Goal: Entertainment & Leisure: Consume media (video, audio)

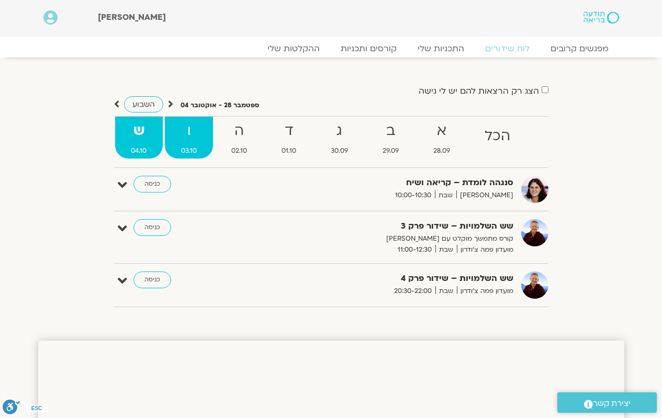
click at [194, 138] on strong "ו" at bounding box center [189, 131] width 48 height 24
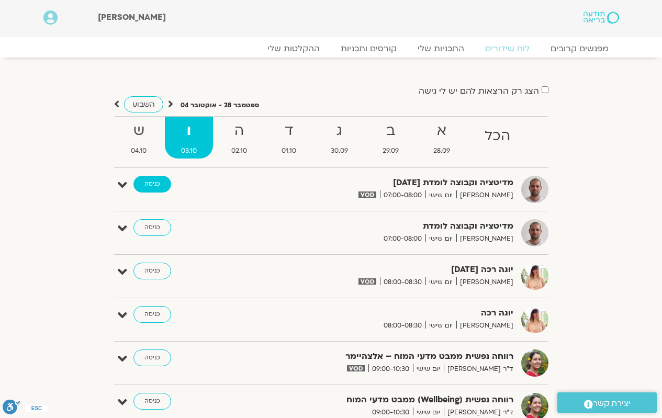
click at [155, 188] on link "כניסה" at bounding box center [152, 184] width 38 height 17
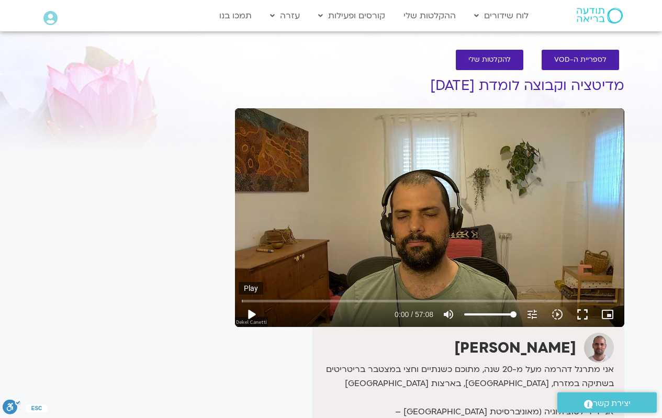
click at [250, 315] on button "play_arrow" at bounding box center [251, 314] width 25 height 25
click at [581, 315] on button "fullscreen" at bounding box center [582, 314] width 25 height 25
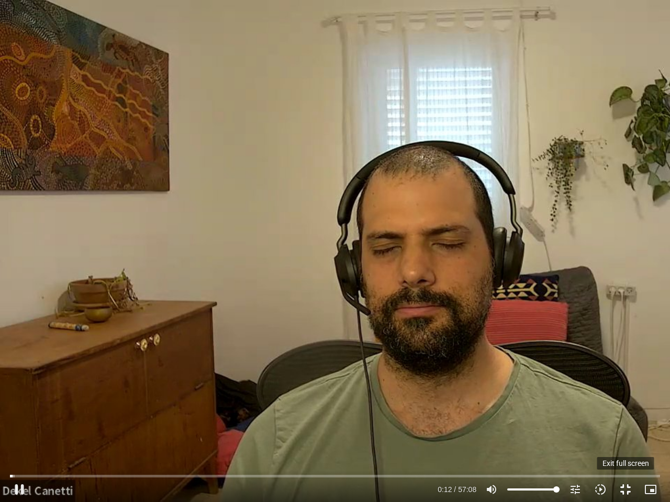
click at [624, 417] on button "fullscreen_exit" at bounding box center [625, 489] width 25 height 25
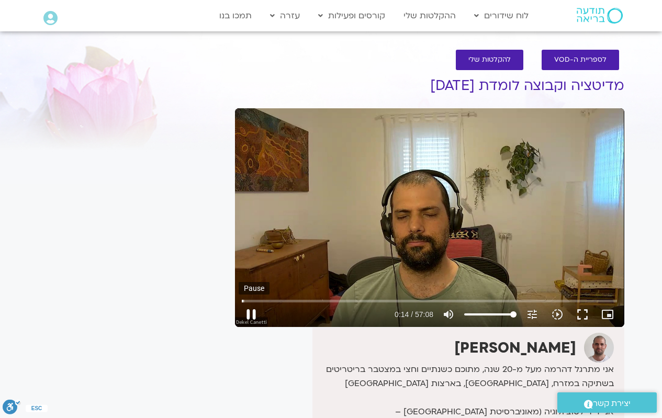
click at [254, 316] on button "pause" at bounding box center [251, 314] width 25 height 25
drag, startPoint x: 244, startPoint y: 299, endPoint x: 234, endPoint y: 300, distance: 10.0
click at [242, 300] on input "Seek" at bounding box center [429, 301] width 375 height 6
click at [252, 316] on button "play_arrow" at bounding box center [251, 314] width 25 height 25
click at [583, 317] on button "fullscreen" at bounding box center [582, 314] width 25 height 25
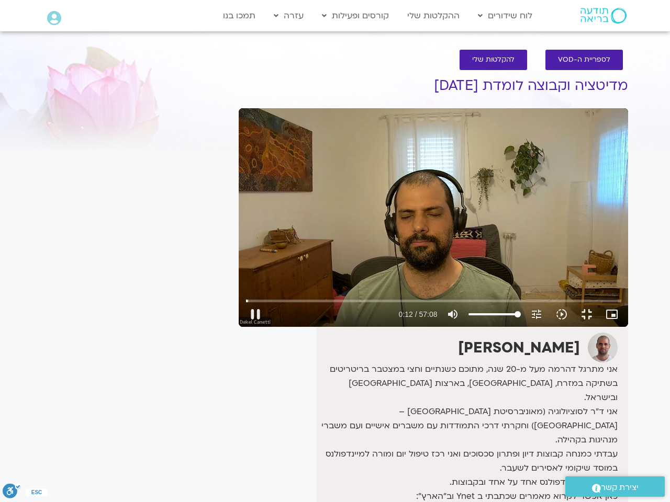
type input "12.536129"
